Goal: Use online tool/utility: Use online tool/utility

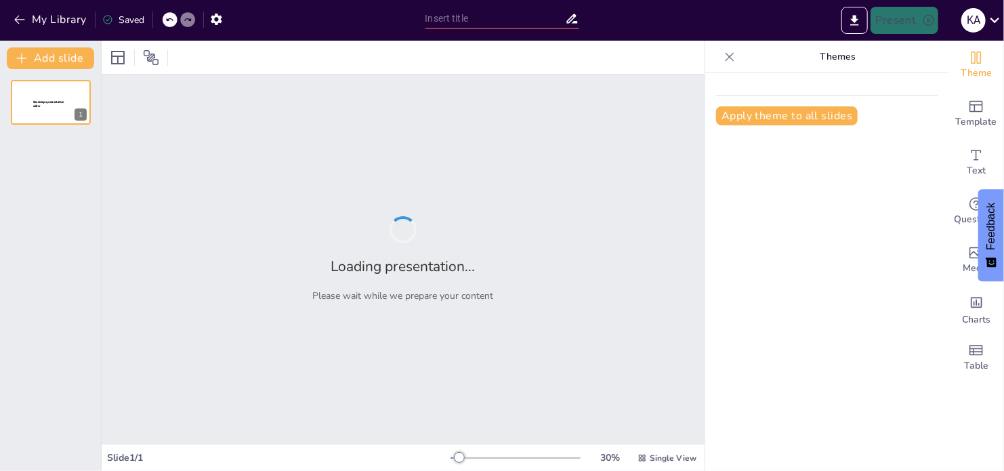
type input "The Onion Metaphor: Exploring Identity and Power in [PERSON_NAME]'s Narrative"
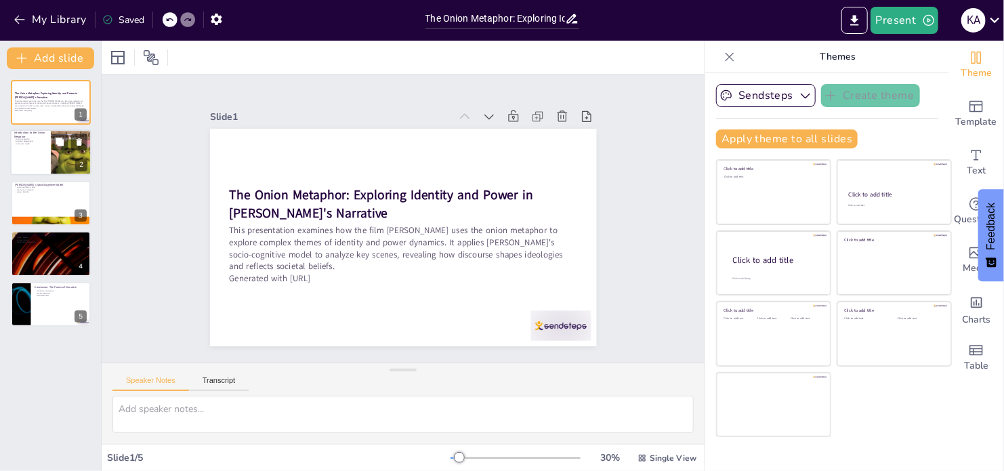
click at [32, 157] on div at bounding box center [50, 153] width 81 height 46
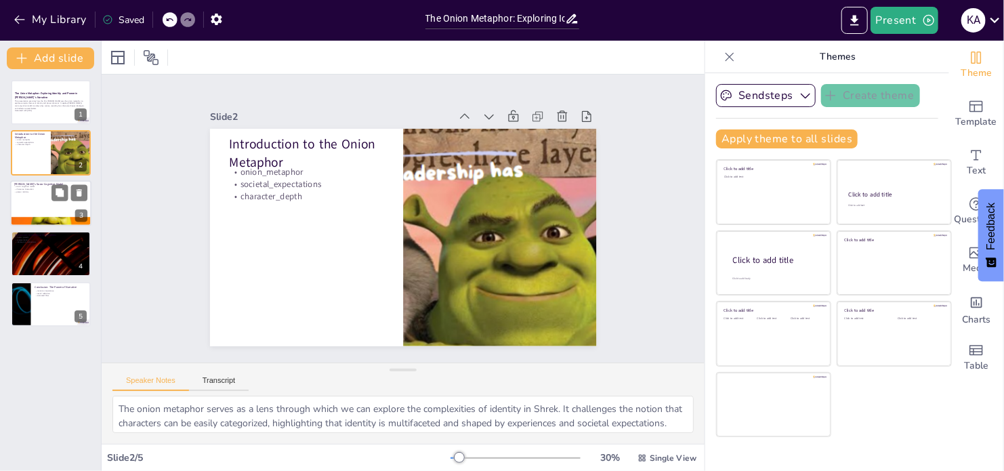
click at [32, 190] on p "power_identity" at bounding box center [50, 191] width 73 height 3
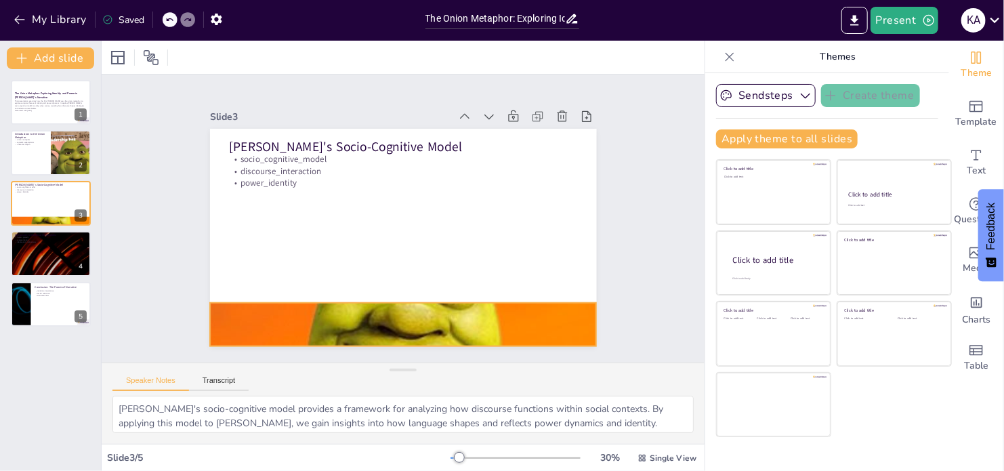
click at [335, 317] on div at bounding box center [403, 324] width 387 height 545
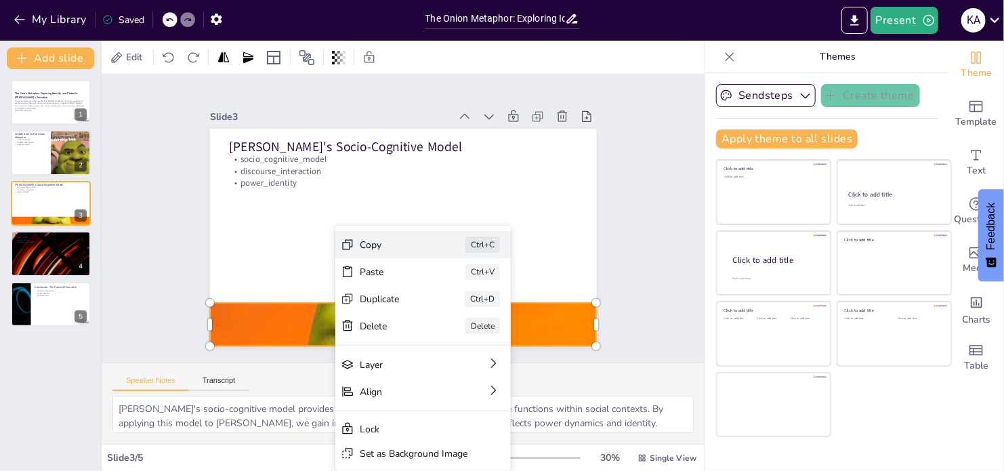
click at [375, 311] on div "Copy Ctrl+C" at bounding box center [457, 366] width 165 height 111
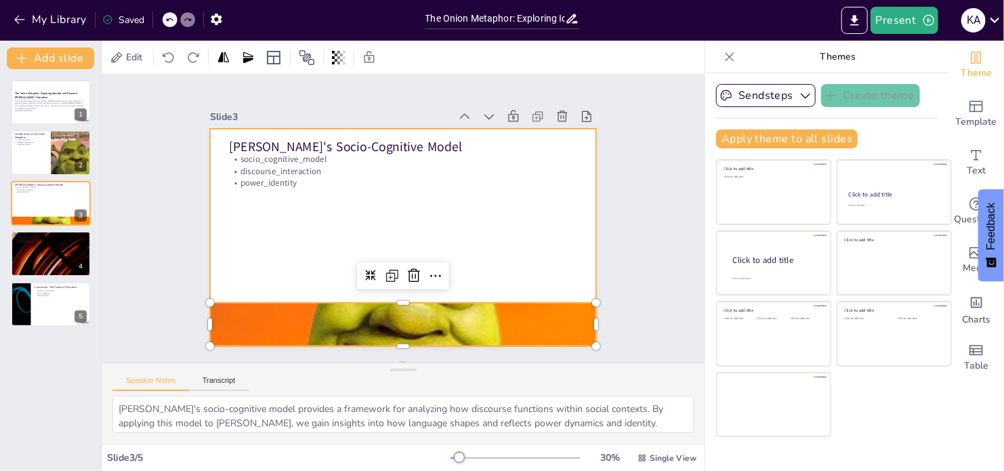
click at [284, 253] on div at bounding box center [418, 229] width 403 height 440
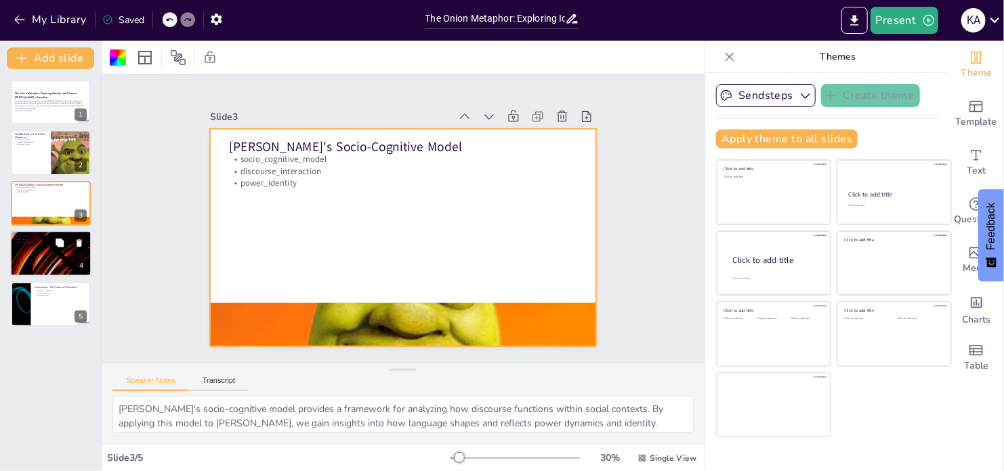
click at [31, 252] on div at bounding box center [50, 253] width 81 height 46
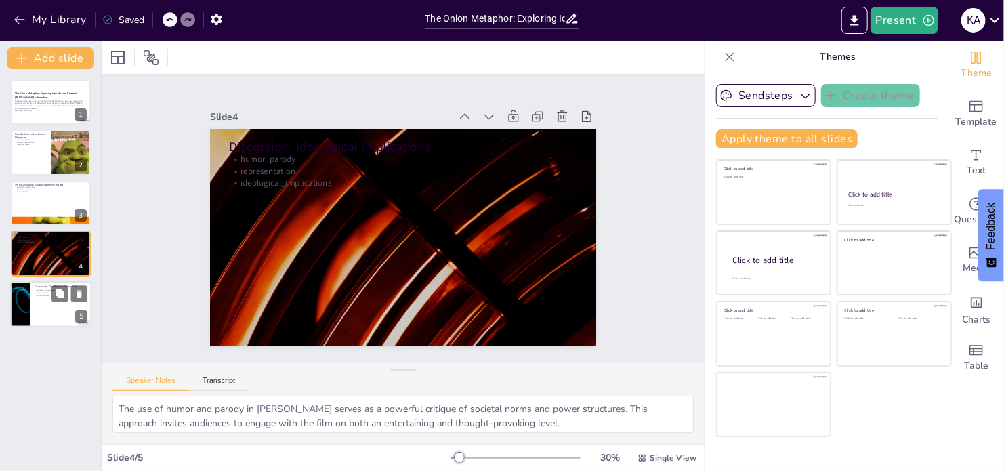
click at [38, 297] on div at bounding box center [50, 304] width 81 height 46
type textarea "The importance of narratives in shaping identity is a central theme in [GEOGRAP…"
